Goal: Task Accomplishment & Management: Manage account settings

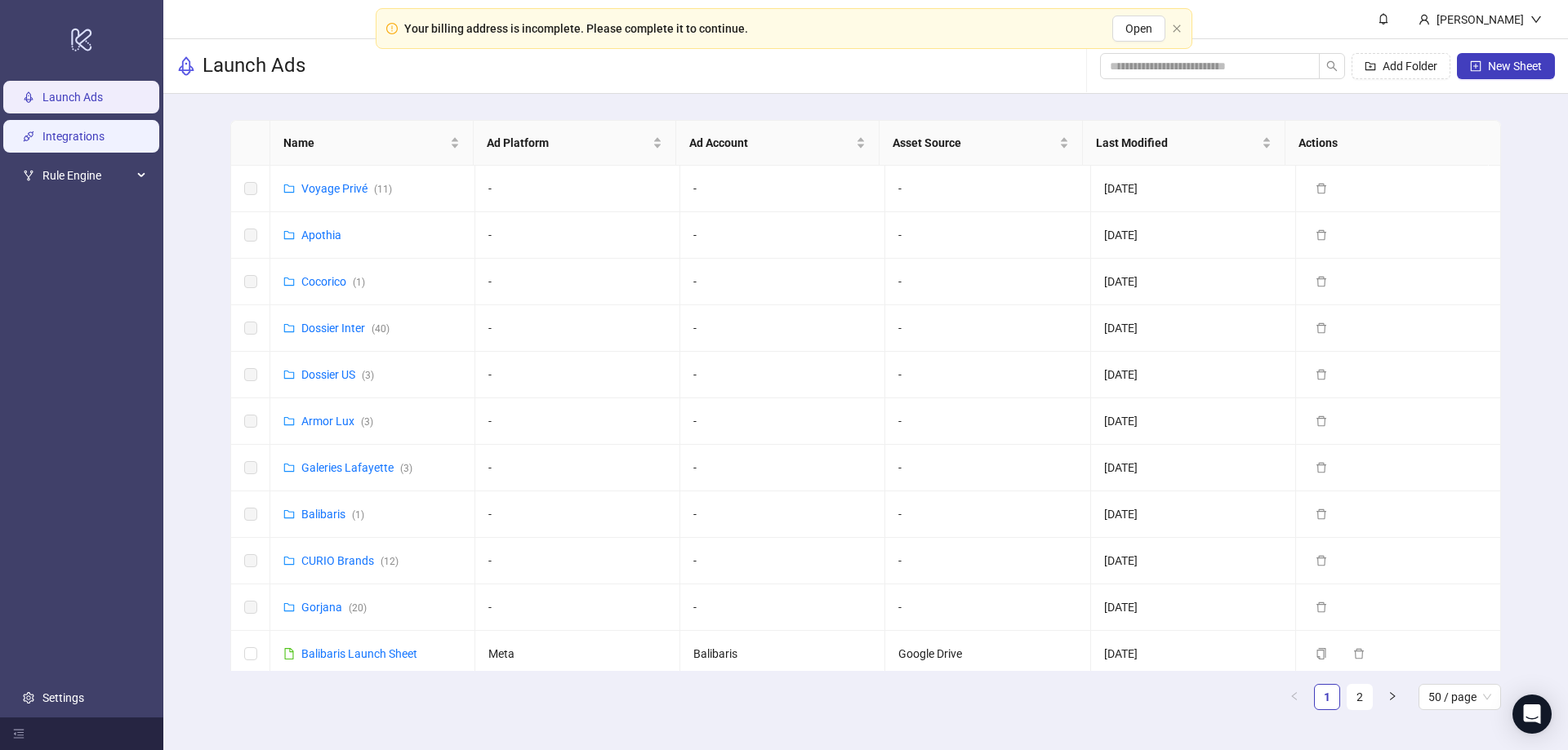
click at [87, 138] on link "Integrations" at bounding box center [73, 136] width 62 height 13
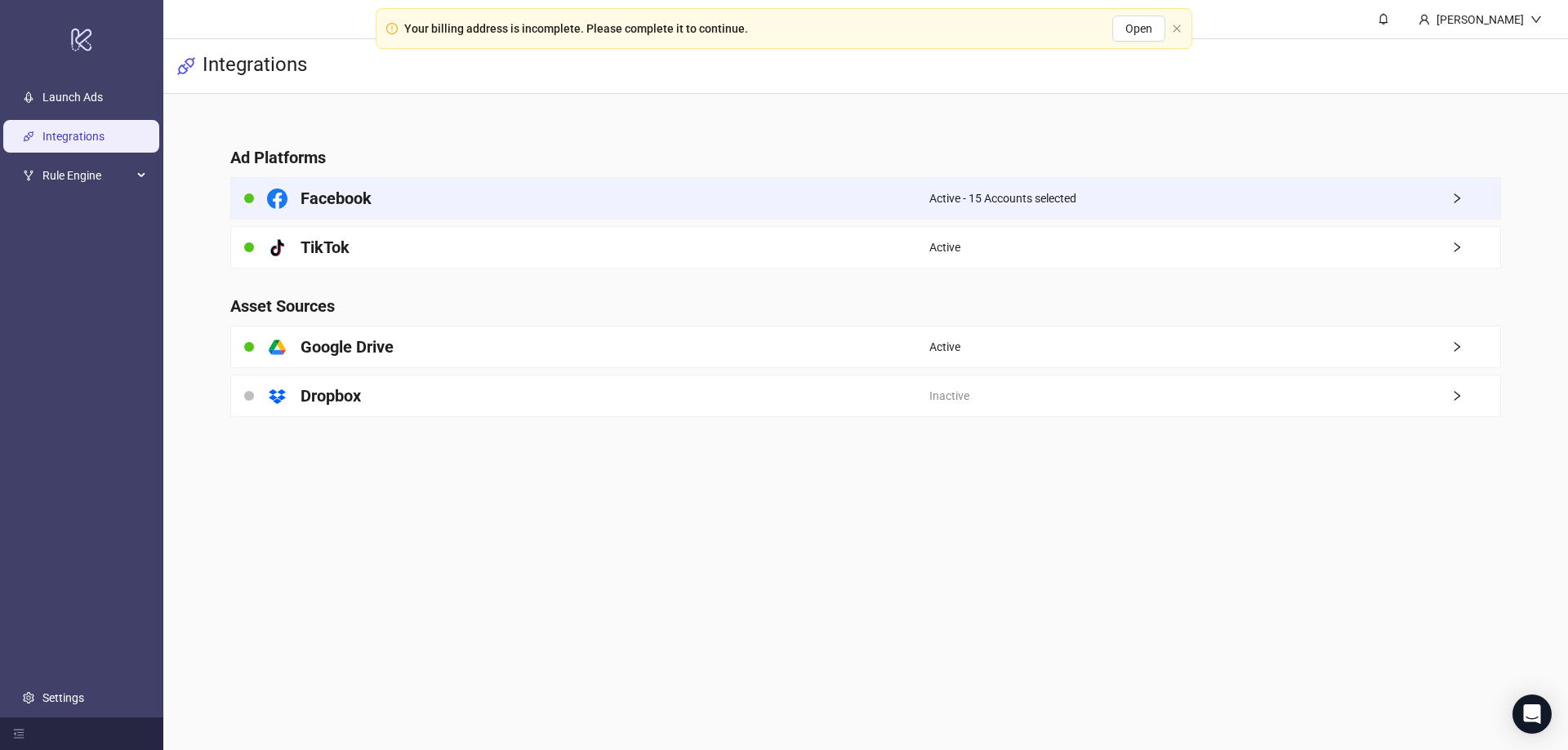
click at [942, 190] on span "Active - 15 Accounts selected" at bounding box center [1002, 199] width 147 height 18
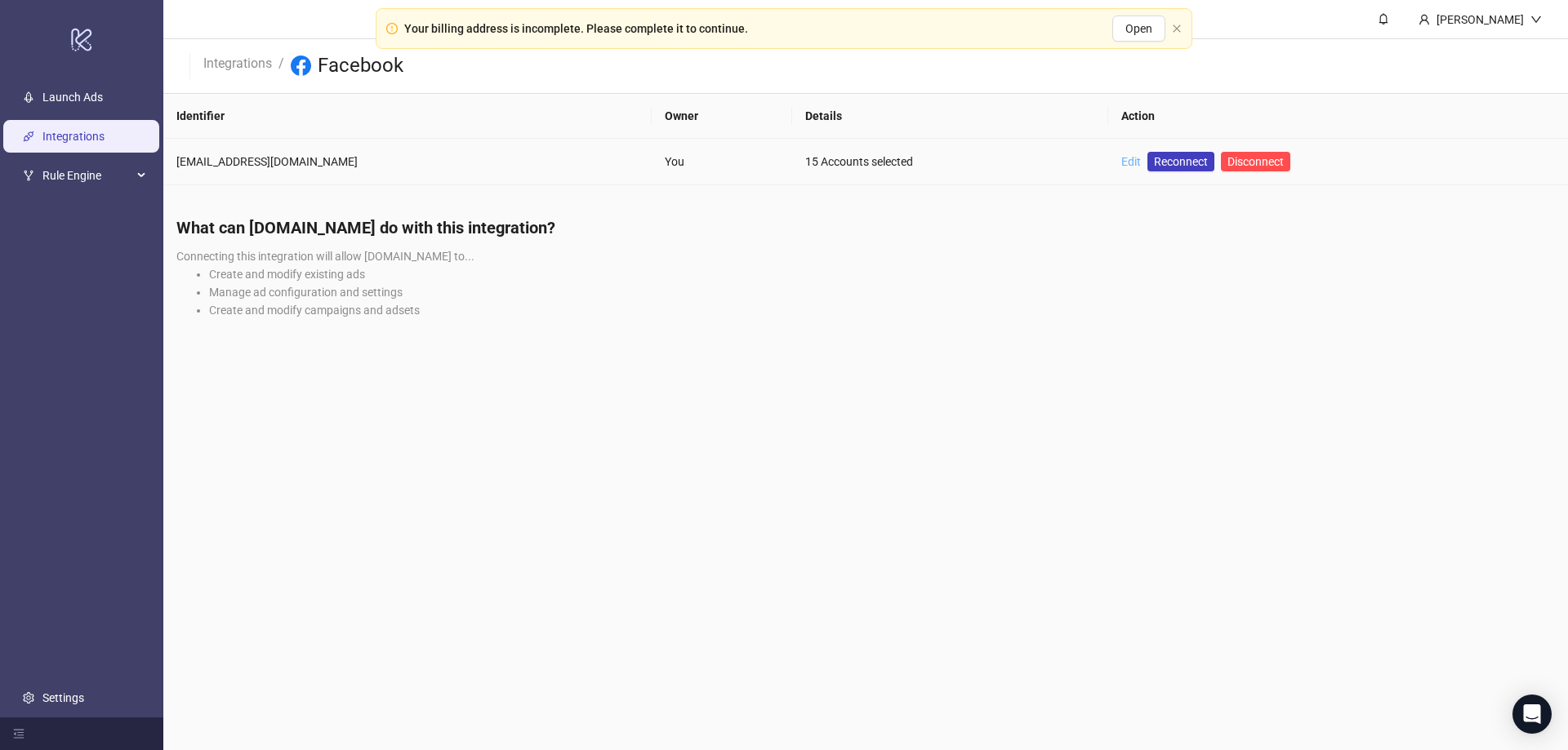
click at [1121, 163] on link "Edit" at bounding box center [1131, 161] width 20 height 13
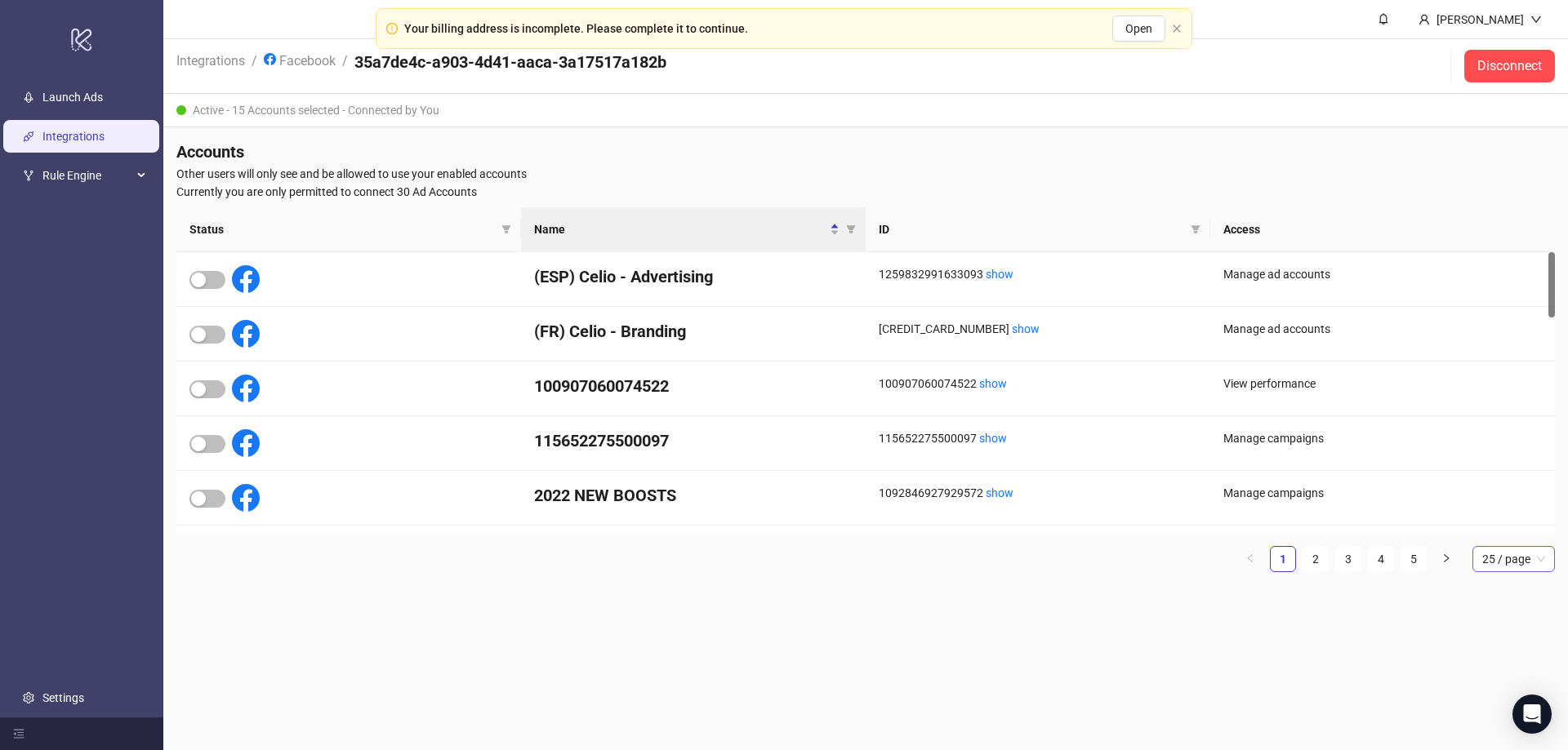
click at [1517, 553] on span "25 / page" at bounding box center [1514, 558] width 63 height 25
click at [1498, 691] on div "100 / page" at bounding box center [1513, 696] width 56 height 18
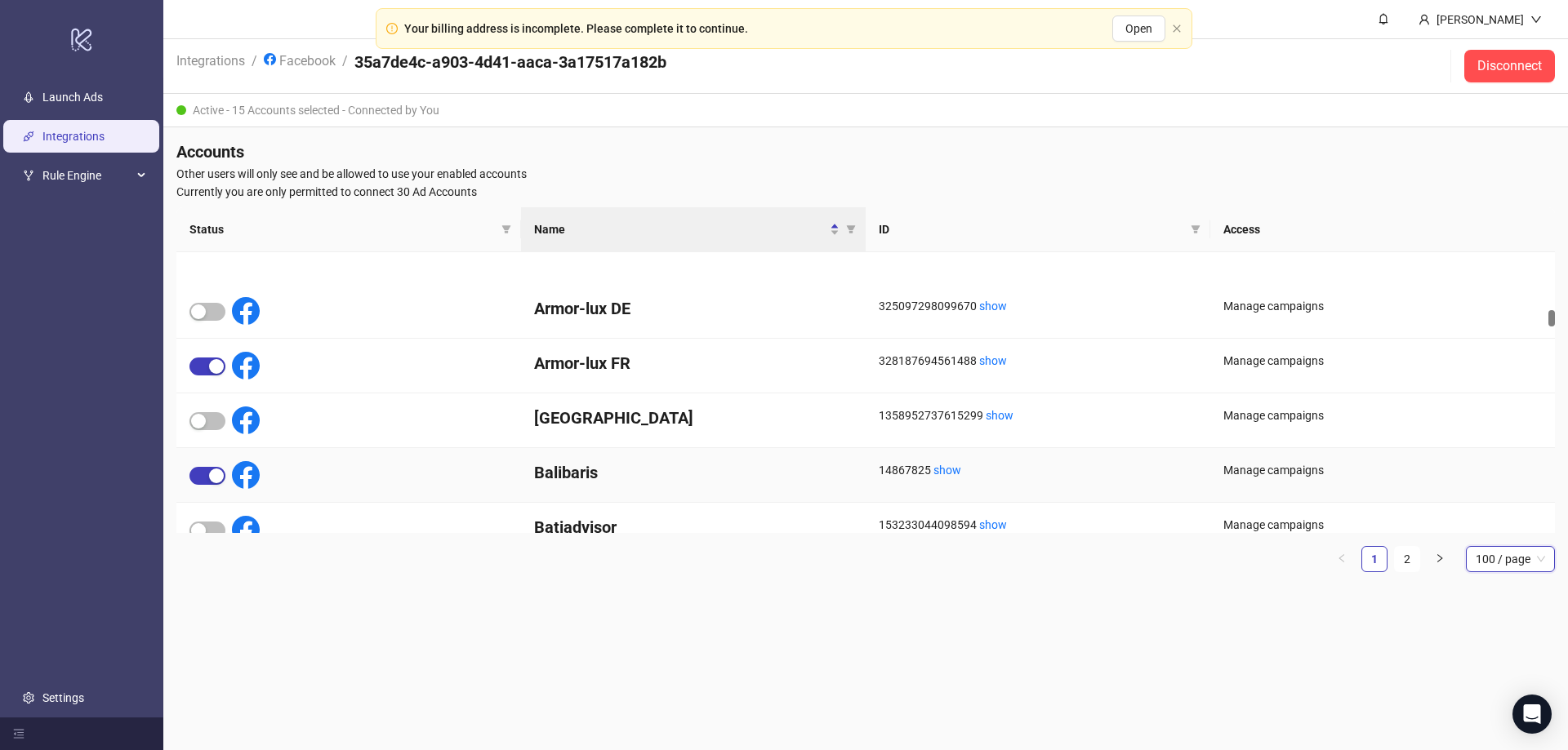
scroll to position [979, 0]
